Goal: Information Seeking & Learning: Learn about a topic

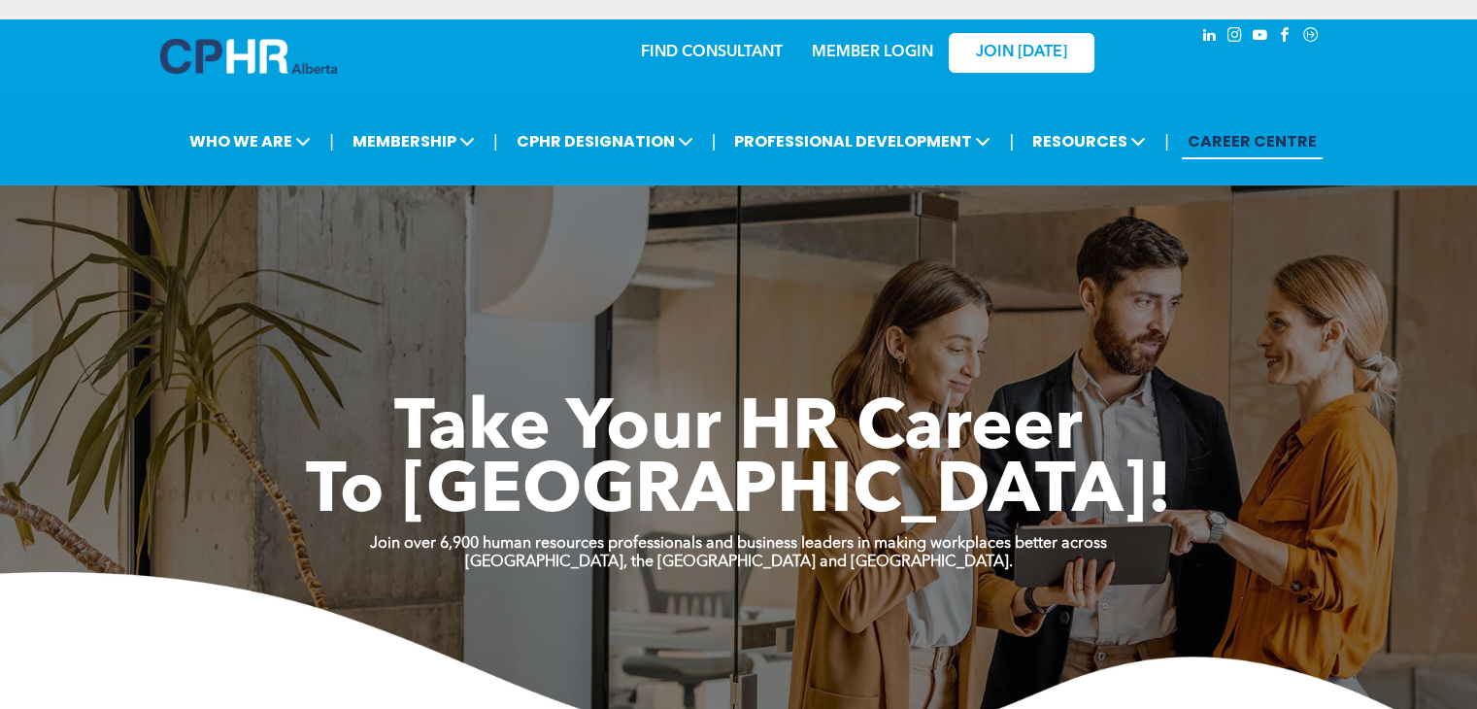
click at [869, 45] on link "MEMBER LOGIN" at bounding box center [872, 53] width 121 height 16
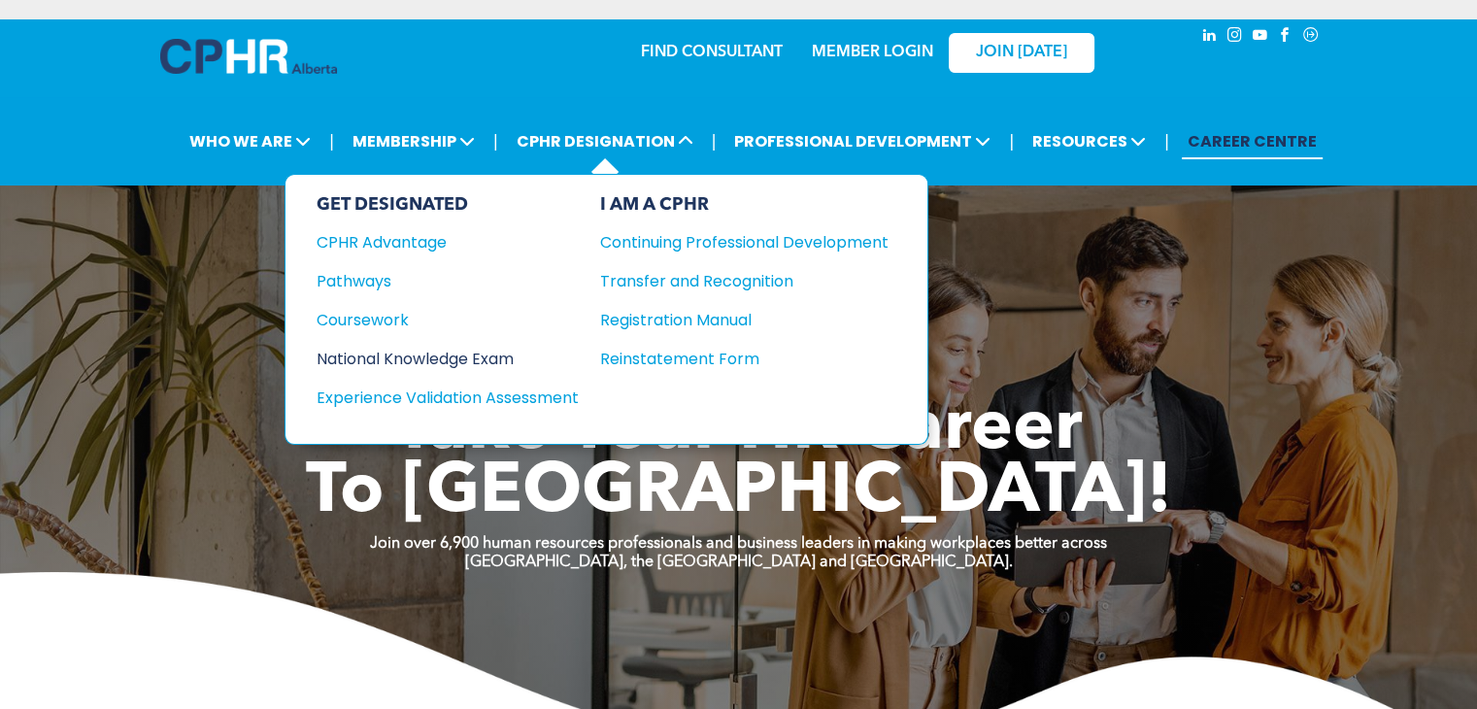
click at [497, 357] on div "National Knowledge Exam" at bounding box center [435, 359] width 236 height 24
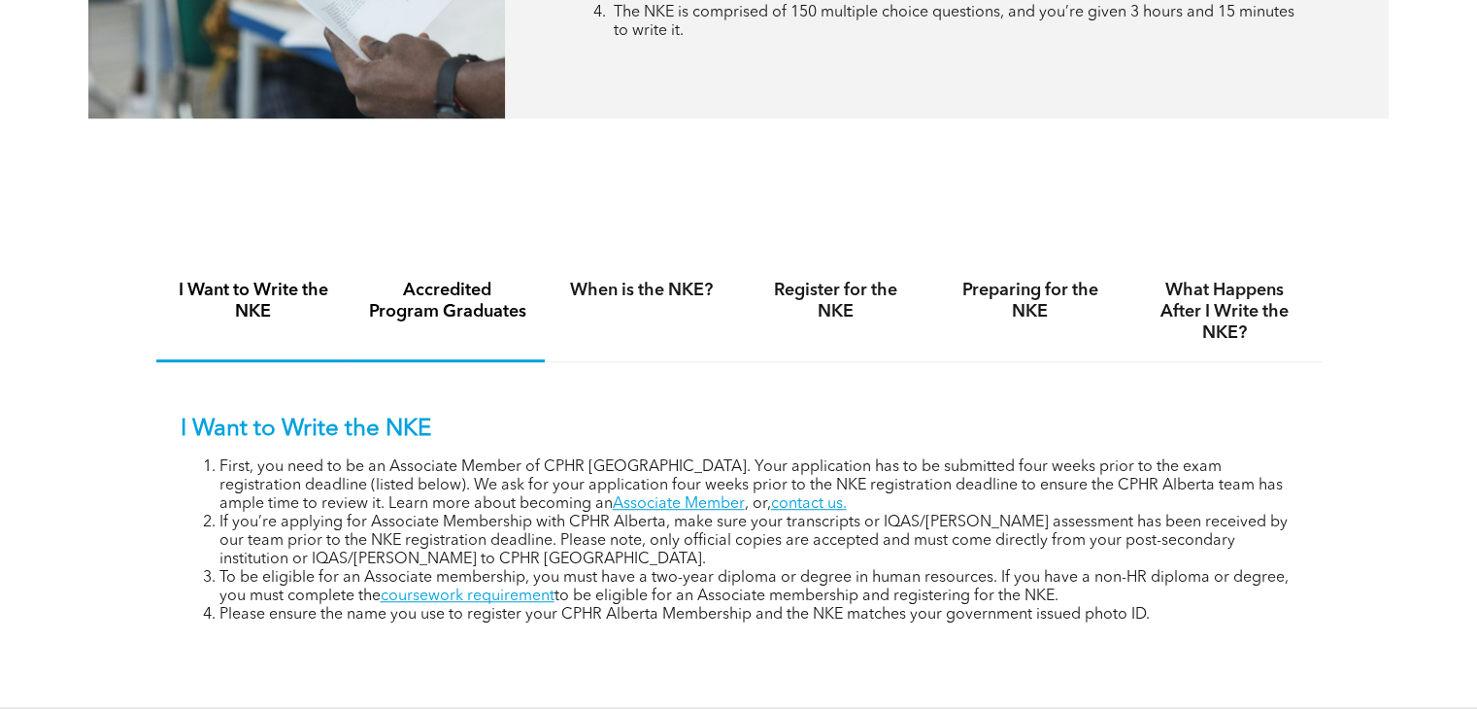
scroll to position [1166, 0]
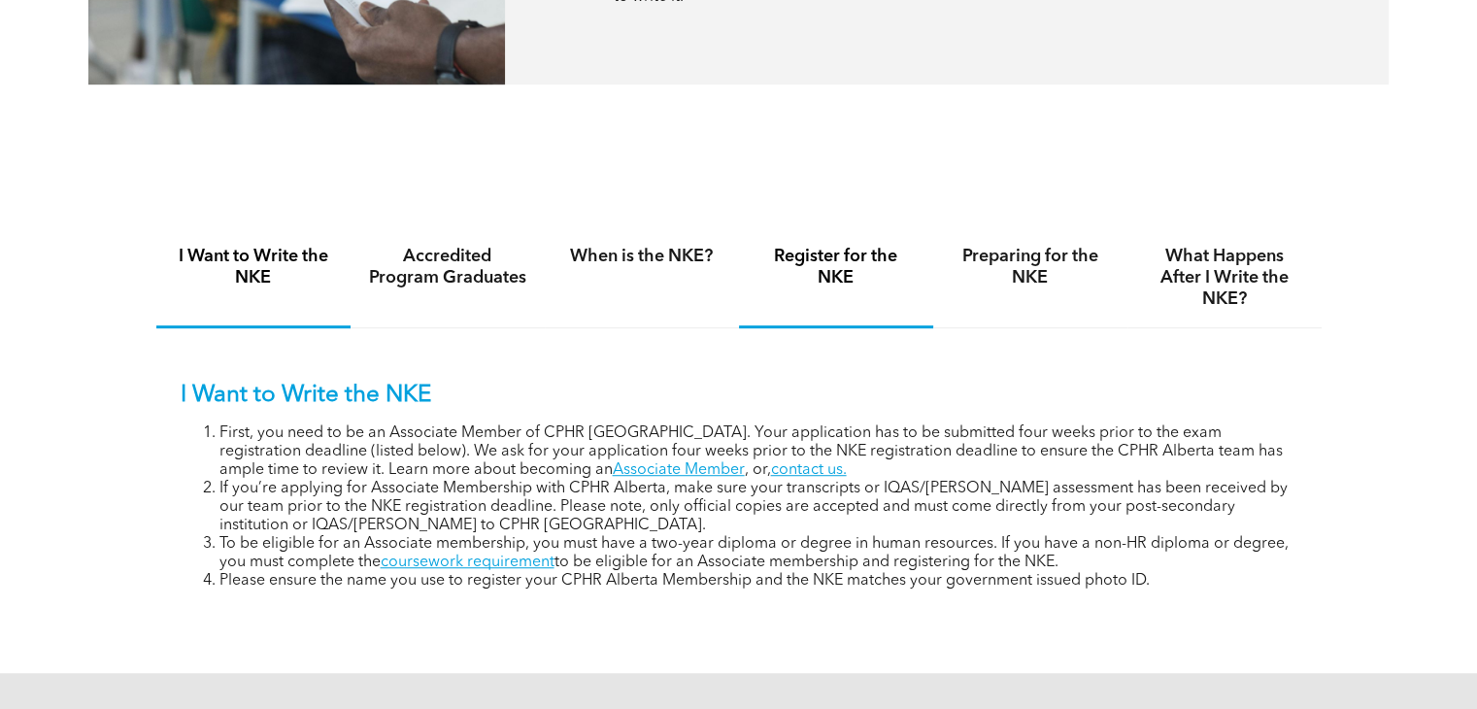
click at [808, 261] on h4 "Register for the NKE" at bounding box center [836, 267] width 159 height 43
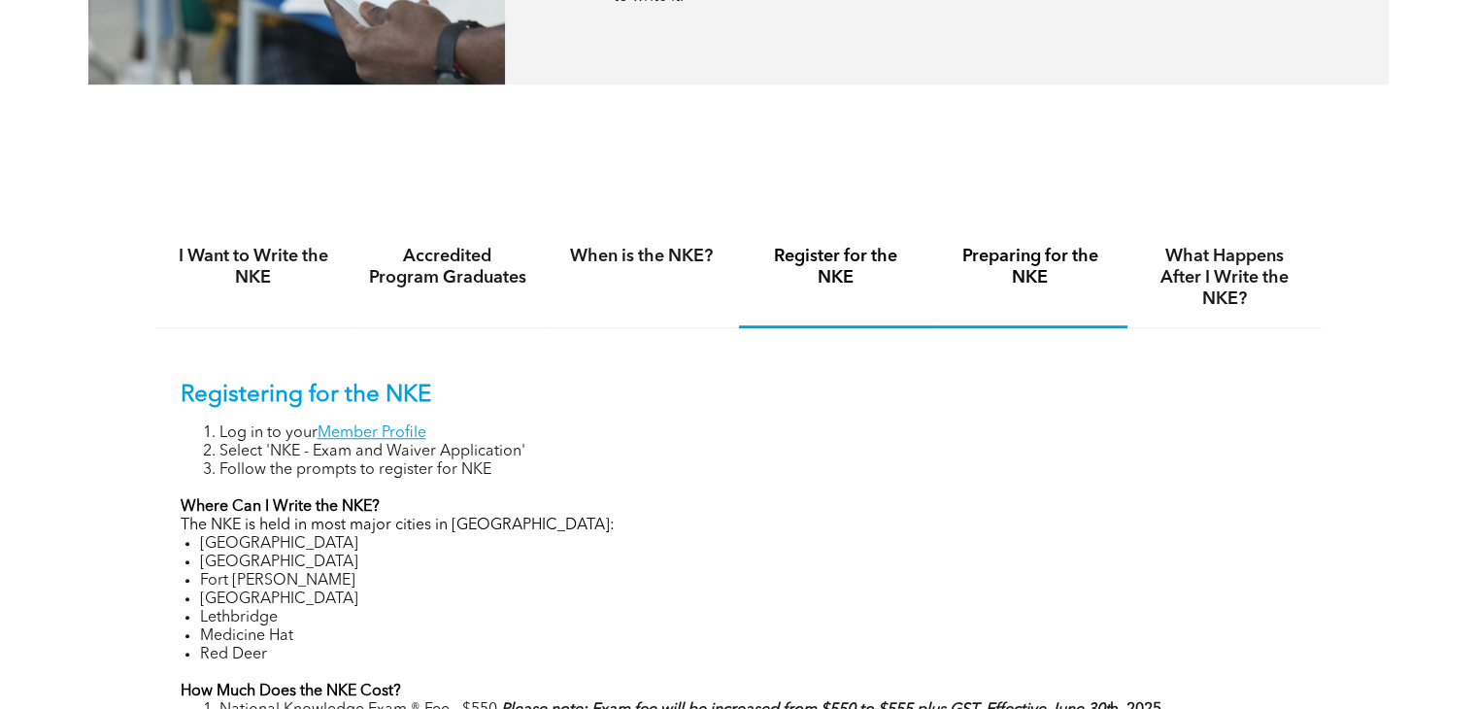
click at [1041, 262] on h4 "Preparing for the NKE" at bounding box center [1030, 267] width 159 height 43
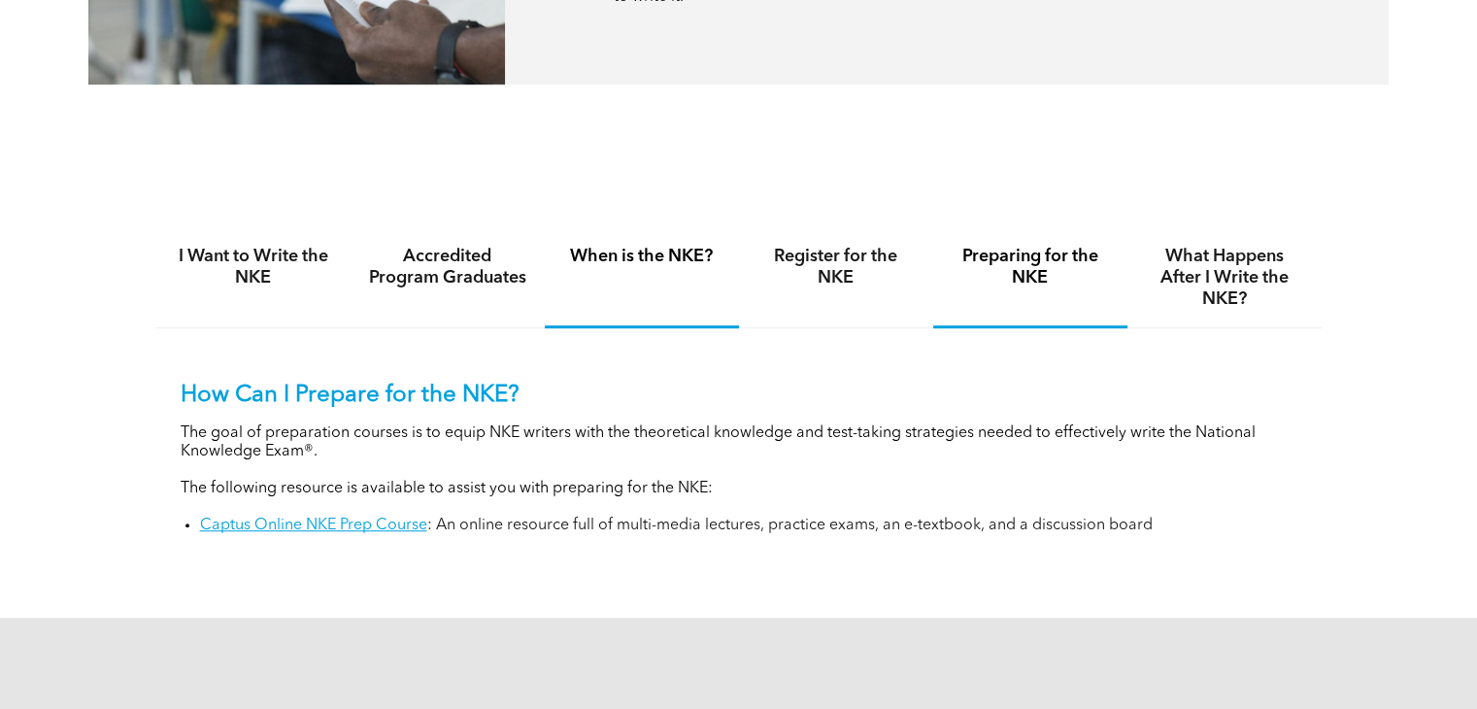
click at [693, 271] on div "When is the NKE?" at bounding box center [642, 278] width 194 height 100
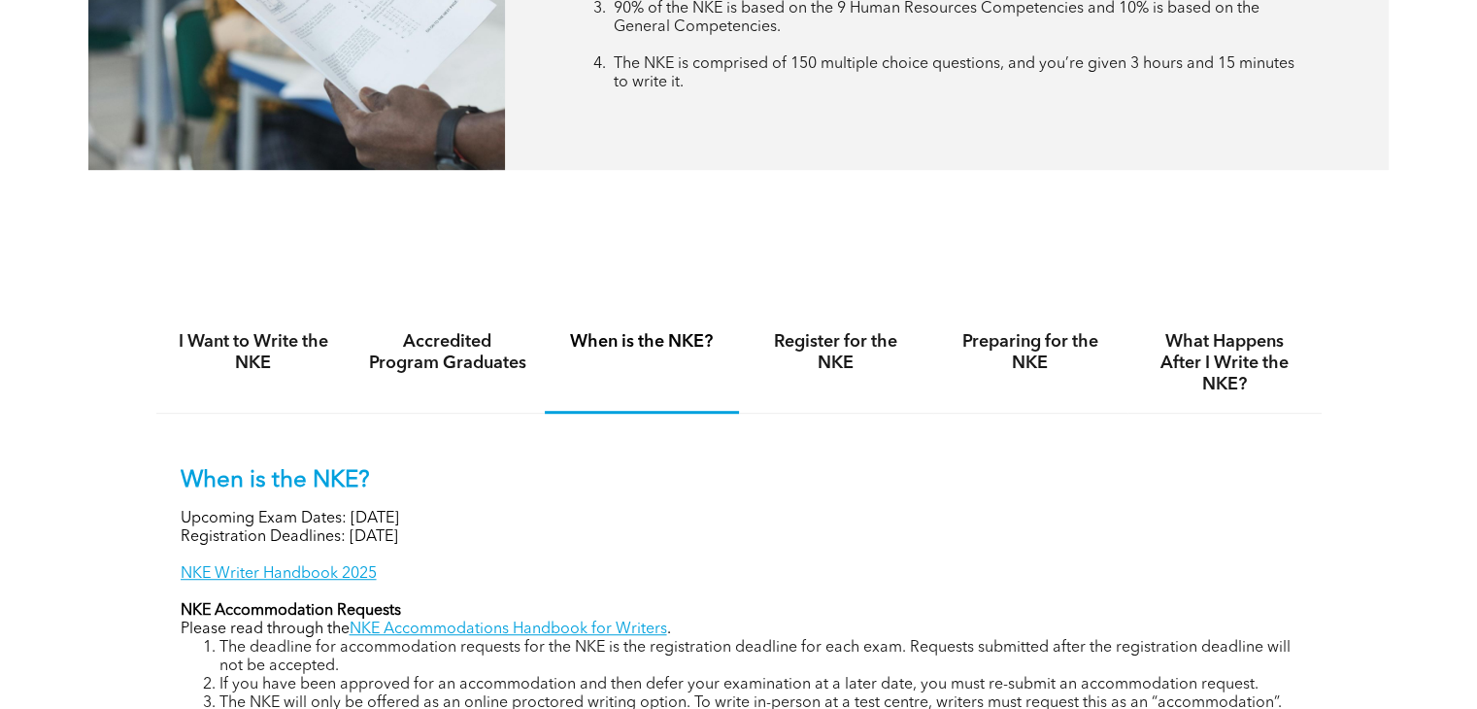
scroll to position [874, 0]
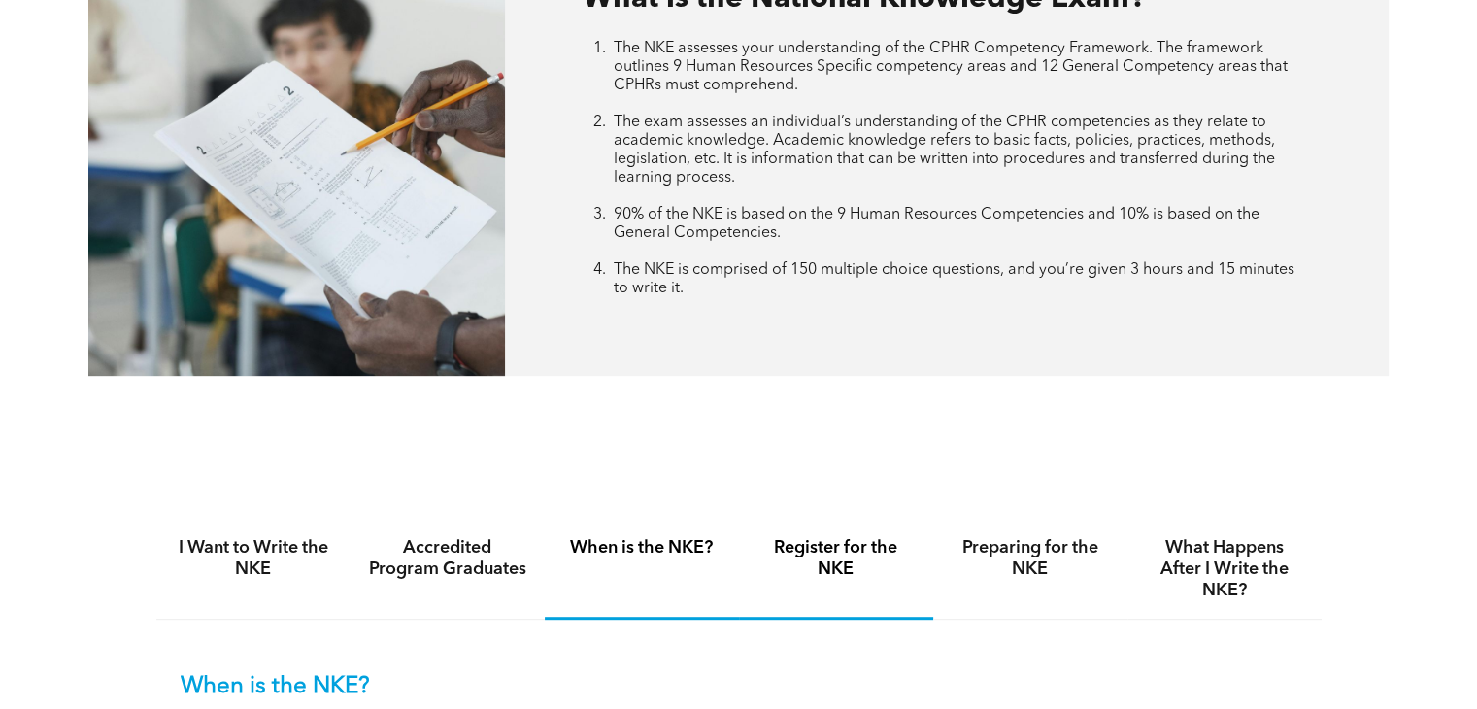
click at [846, 549] on h4 "Register for the NKE" at bounding box center [836, 558] width 159 height 43
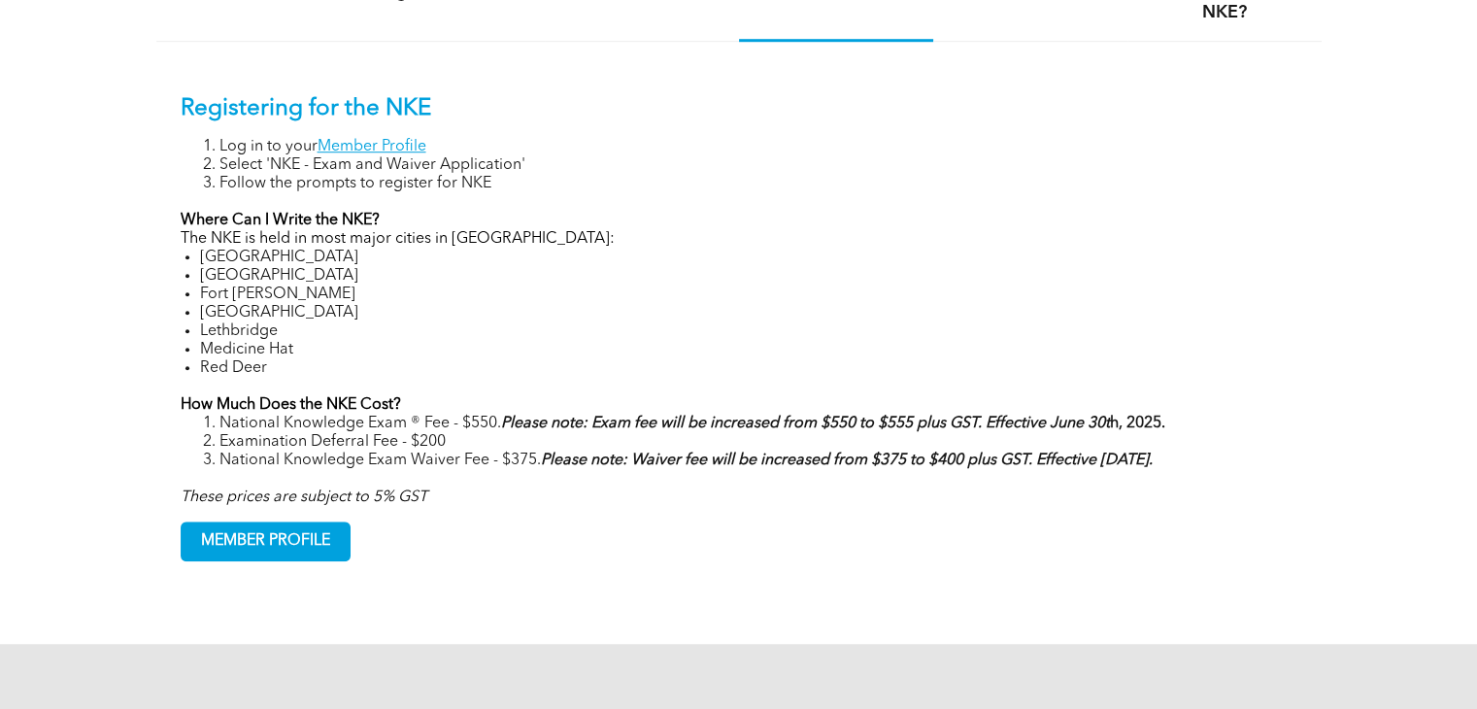
scroll to position [1457, 0]
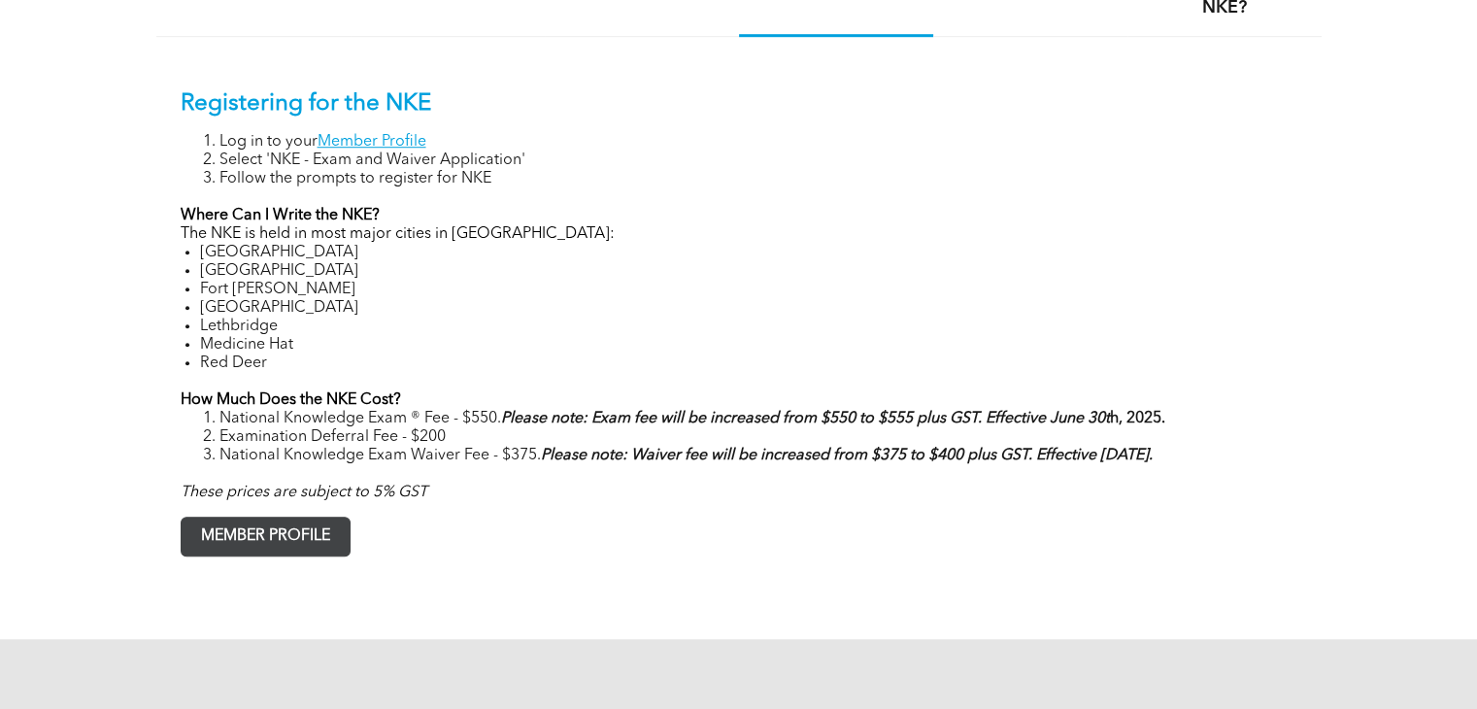
click at [271, 550] on span "MEMBER PROFILE" at bounding box center [266, 537] width 168 height 38
